Goal: Navigation & Orientation: Find specific page/section

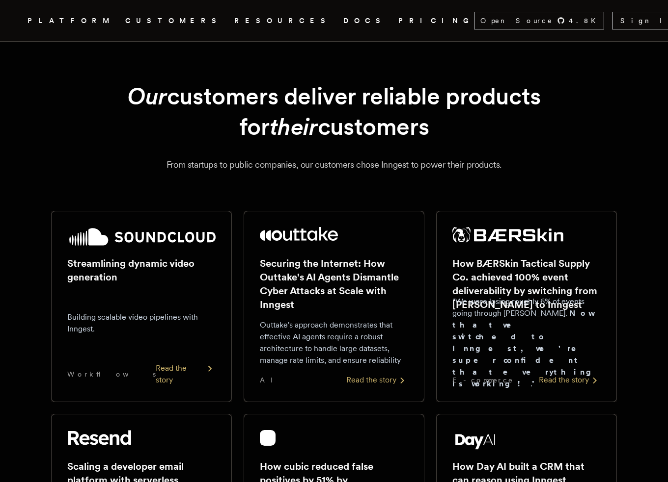
click at [206, 113] on h1 "Our customers deliver reliable products for their customers" at bounding box center [334, 111] width 518 height 61
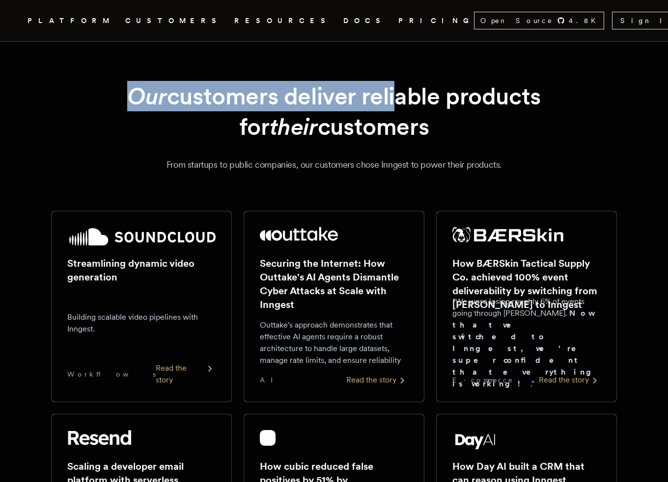
drag, startPoint x: 141, startPoint y: 93, endPoint x: 390, endPoint y: 88, distance: 248.4
click at [390, 88] on h1 "Our customers deliver reliable products for their customers" at bounding box center [334, 111] width 518 height 61
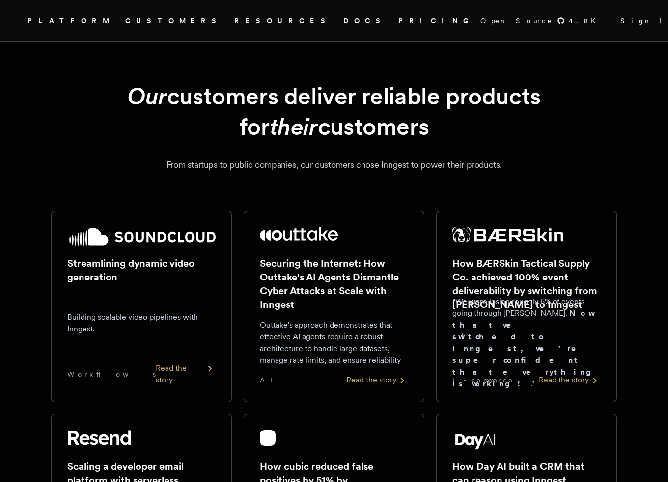
click at [419, 85] on h1 "Our customers deliver reliable products for their customers" at bounding box center [334, 111] width 518 height 61
drag, startPoint x: 564, startPoint y: 87, endPoint x: 383, endPoint y: 95, distance: 181.8
click at [383, 95] on h1 "Our customers deliver reliable products for their customers" at bounding box center [334, 111] width 518 height 61
click at [267, 103] on h1 "Our customers deliver reliable products for their customers" at bounding box center [334, 111] width 518 height 61
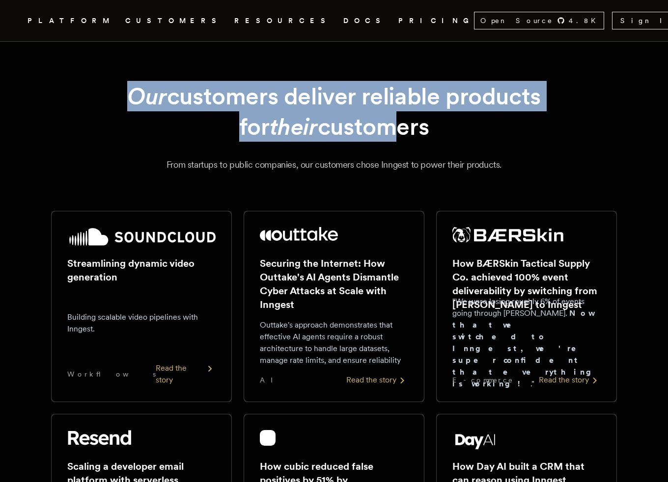
drag, startPoint x: 118, startPoint y: 102, endPoint x: 414, endPoint y: 120, distance: 296.5
click at [414, 120] on h1 "Our customers deliver reliable products for their customers" at bounding box center [334, 111] width 518 height 61
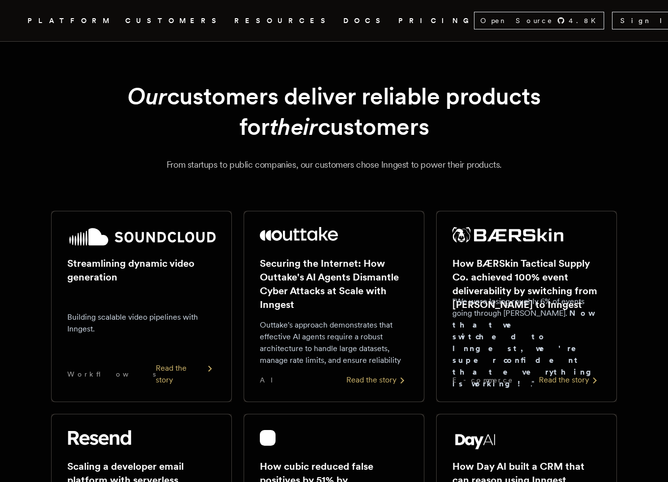
click at [452, 136] on h1 "Our customers deliver reliable products for their customers" at bounding box center [334, 111] width 518 height 61
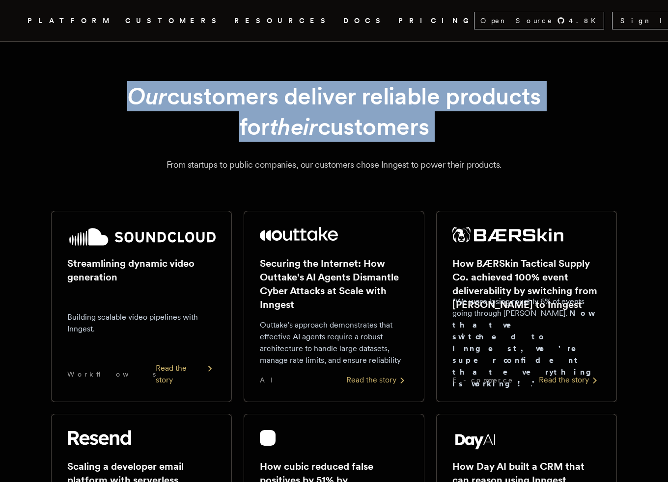
drag, startPoint x: 452, startPoint y: 136, endPoint x: 102, endPoint y: 106, distance: 350.8
click at [102, 106] on h1 "Our customers deliver reliable products for their customers" at bounding box center [334, 111] width 518 height 61
click at [177, 99] on h1 "Our customers deliver reliable products for their customers" at bounding box center [334, 111] width 518 height 61
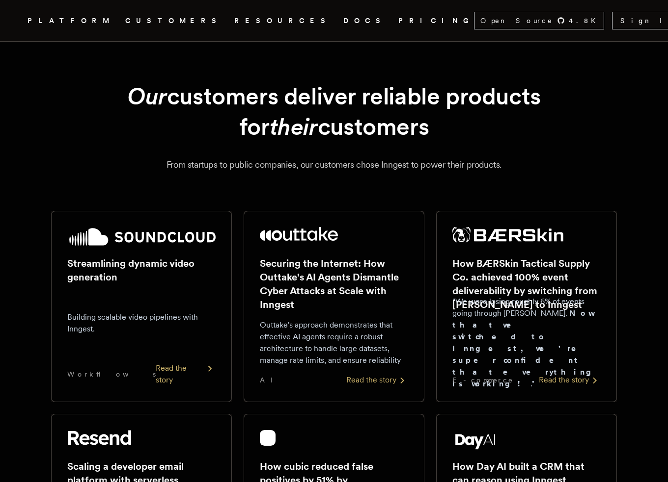
click at [365, 24] on icon "Global" at bounding box center [398, 58] width 67 height 87
